Goal: Find specific page/section

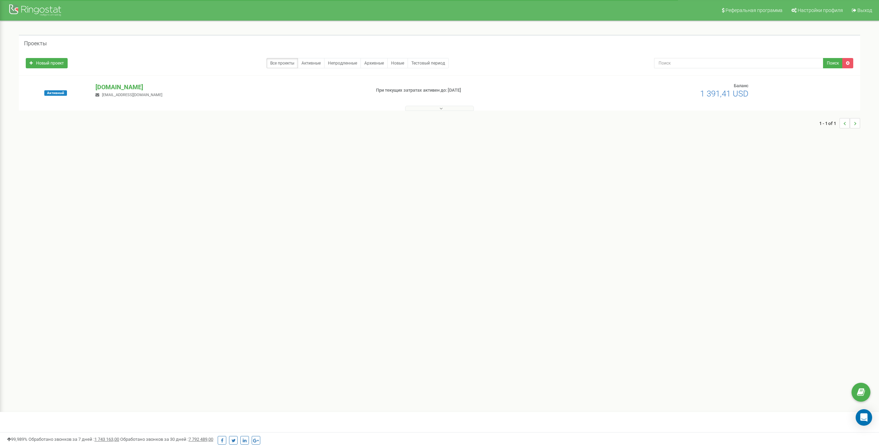
click at [430, 108] on button at bounding box center [439, 108] width 69 height 5
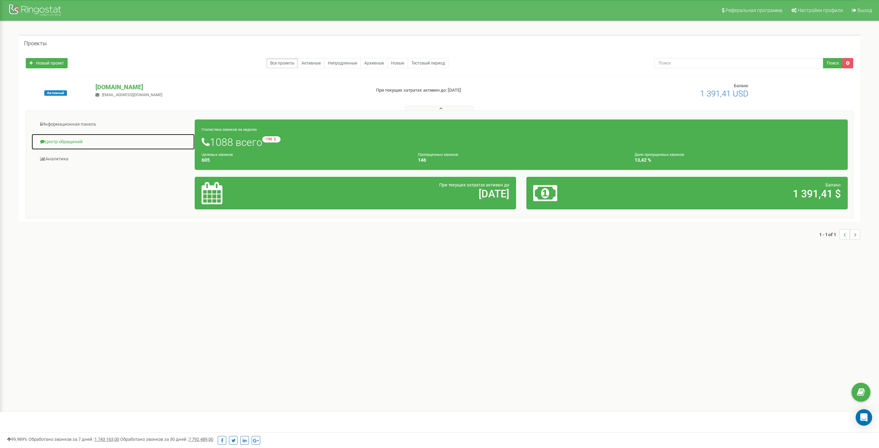
click at [69, 141] on link "Центр обращений" at bounding box center [113, 142] width 164 height 17
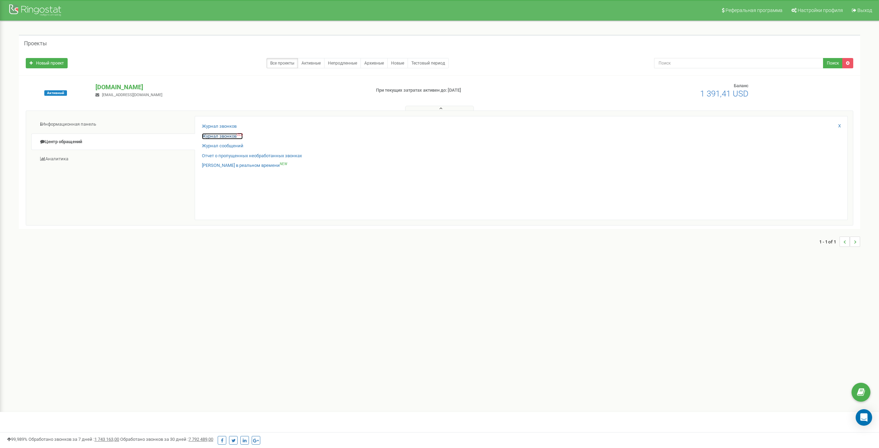
click at [218, 138] on link "Журнал звонков OLD" at bounding box center [222, 136] width 41 height 7
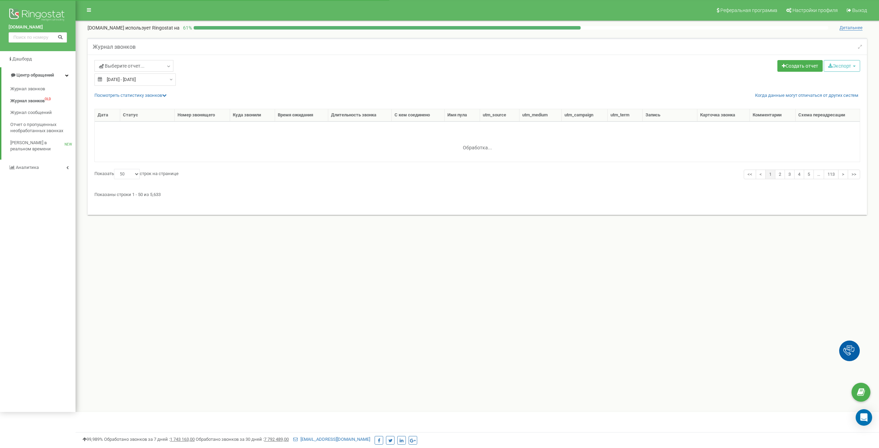
select select "50"
